Goal: Task Accomplishment & Management: Use online tool/utility

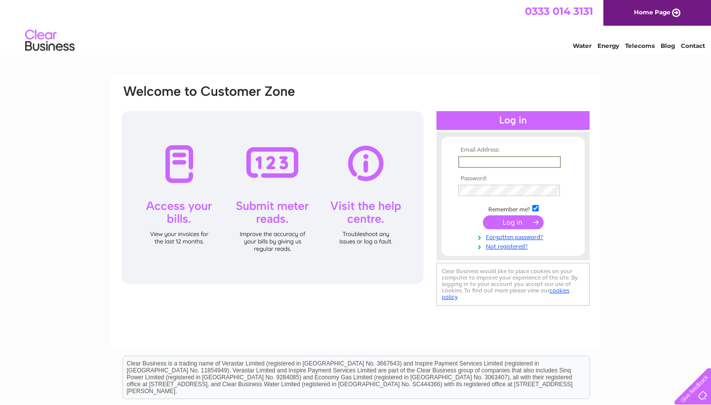
type input "[EMAIL_ADDRESS][DOMAIN_NAME]"
click at [513, 221] on input "submit" at bounding box center [513, 222] width 61 height 14
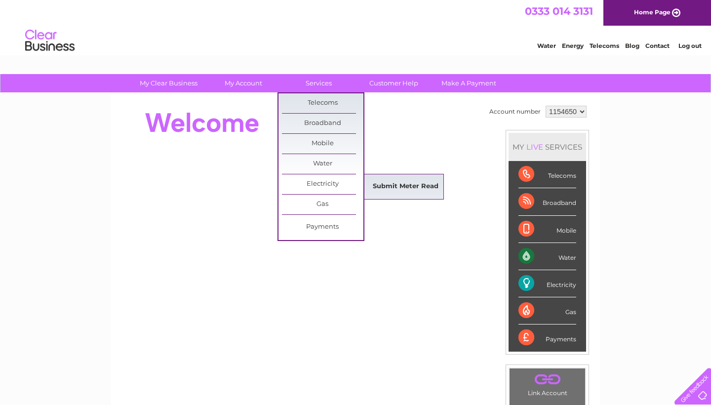
click at [381, 188] on link "Submit Meter Read" at bounding box center [405, 187] width 81 height 20
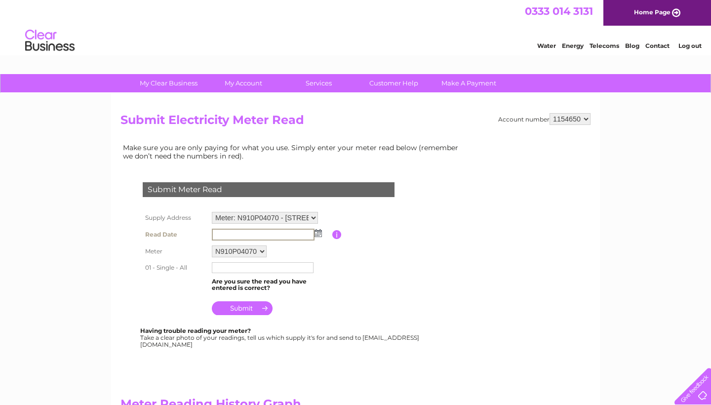
click at [245, 232] on input "text" at bounding box center [263, 235] width 103 height 12
click at [317, 231] on img at bounding box center [318, 233] width 7 height 8
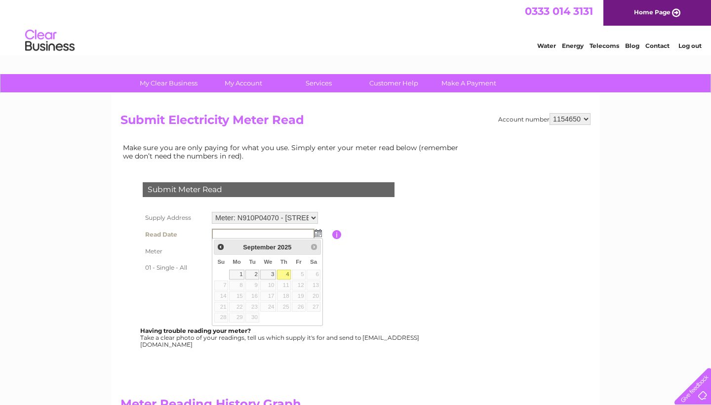
click at [287, 272] on link "4" at bounding box center [284, 275] width 14 height 10
type input "2025/09/04"
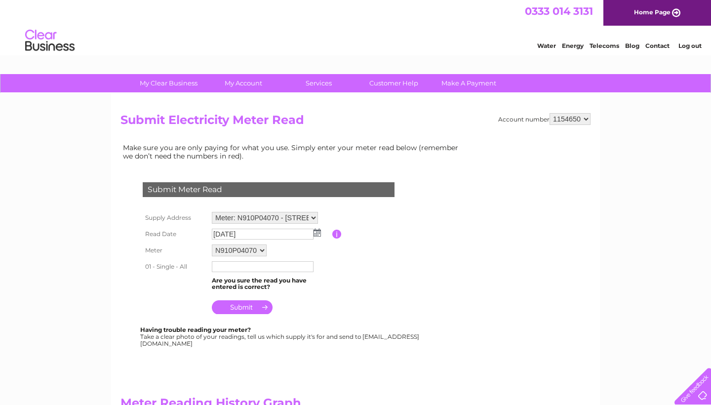
click at [248, 264] on input "text" at bounding box center [263, 266] width 102 height 11
type input "256689"
click at [247, 303] on input "submit" at bounding box center [242, 308] width 61 height 14
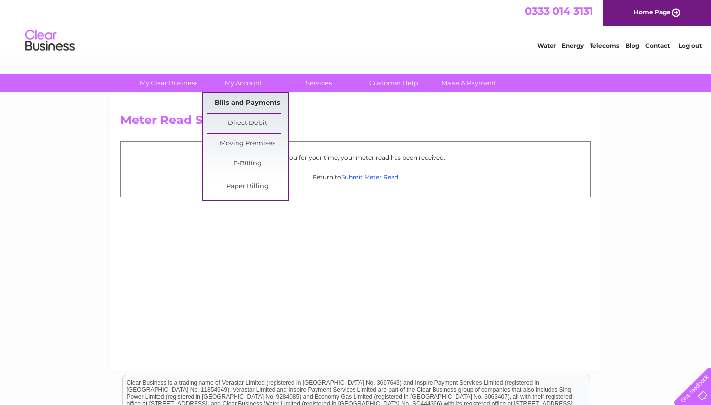
click at [248, 98] on link "Bills and Payments" at bounding box center [247, 103] width 81 height 20
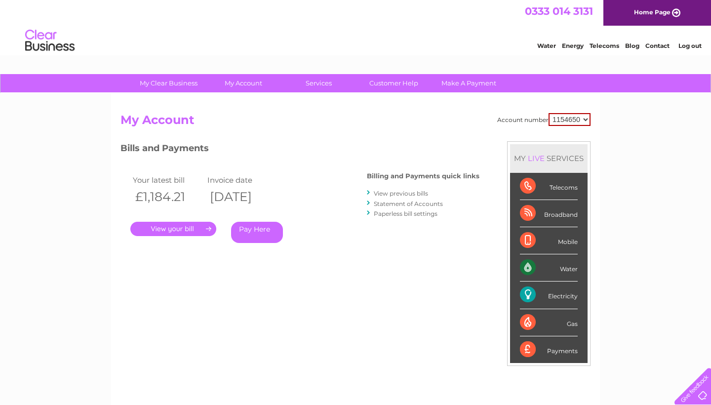
click at [177, 229] on link "." at bounding box center [173, 229] width 86 height 14
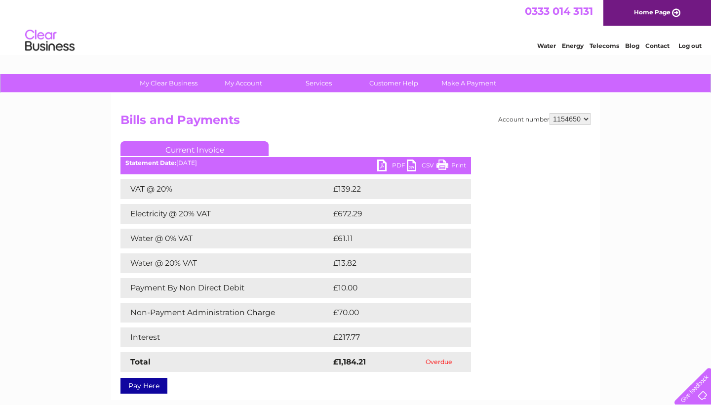
click at [386, 163] on link "PDF" at bounding box center [392, 167] width 30 height 14
